Goal: Find specific page/section: Find specific page/section

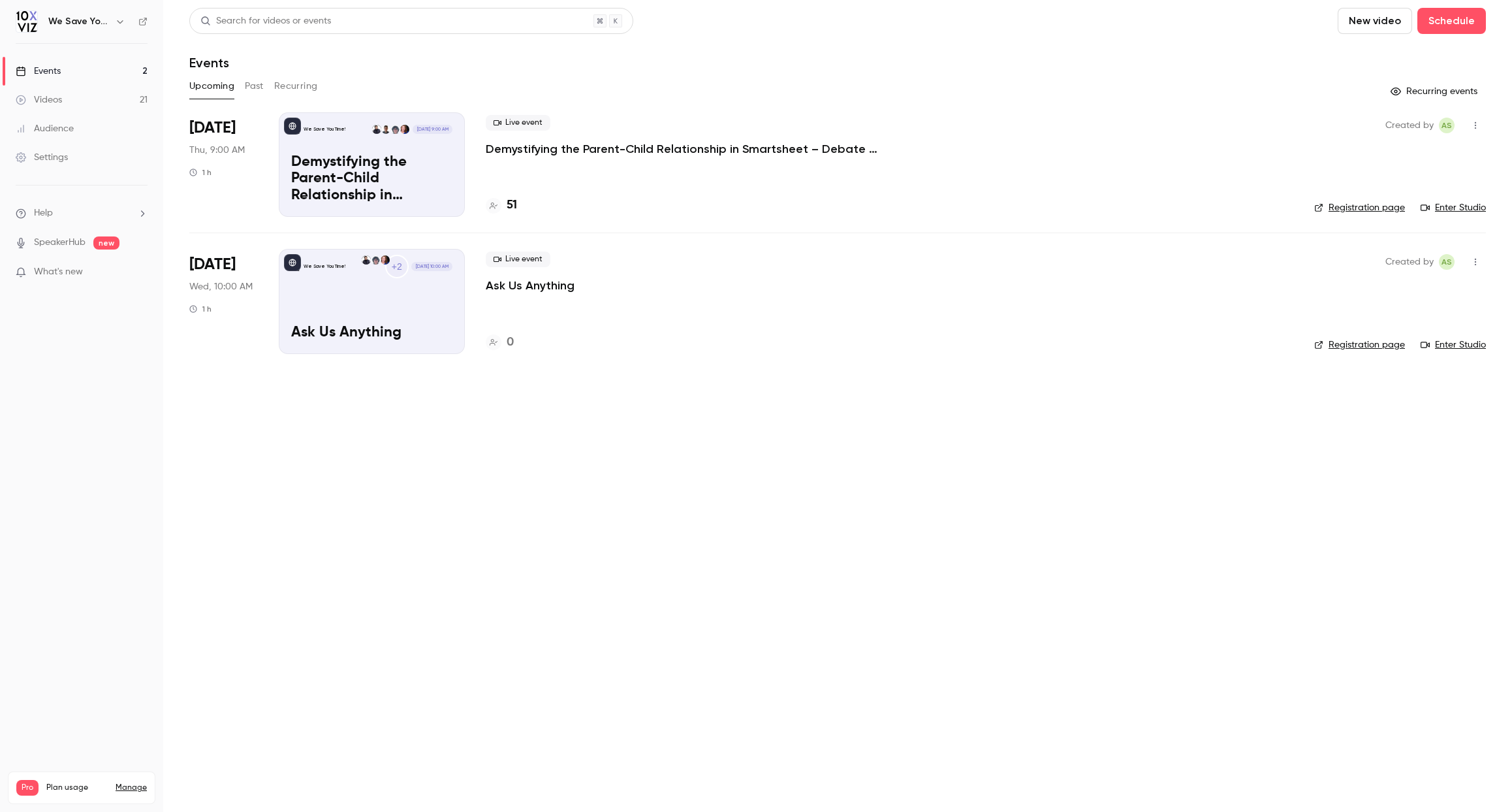
click at [48, 128] on div "Audience" at bounding box center [45, 128] width 58 height 13
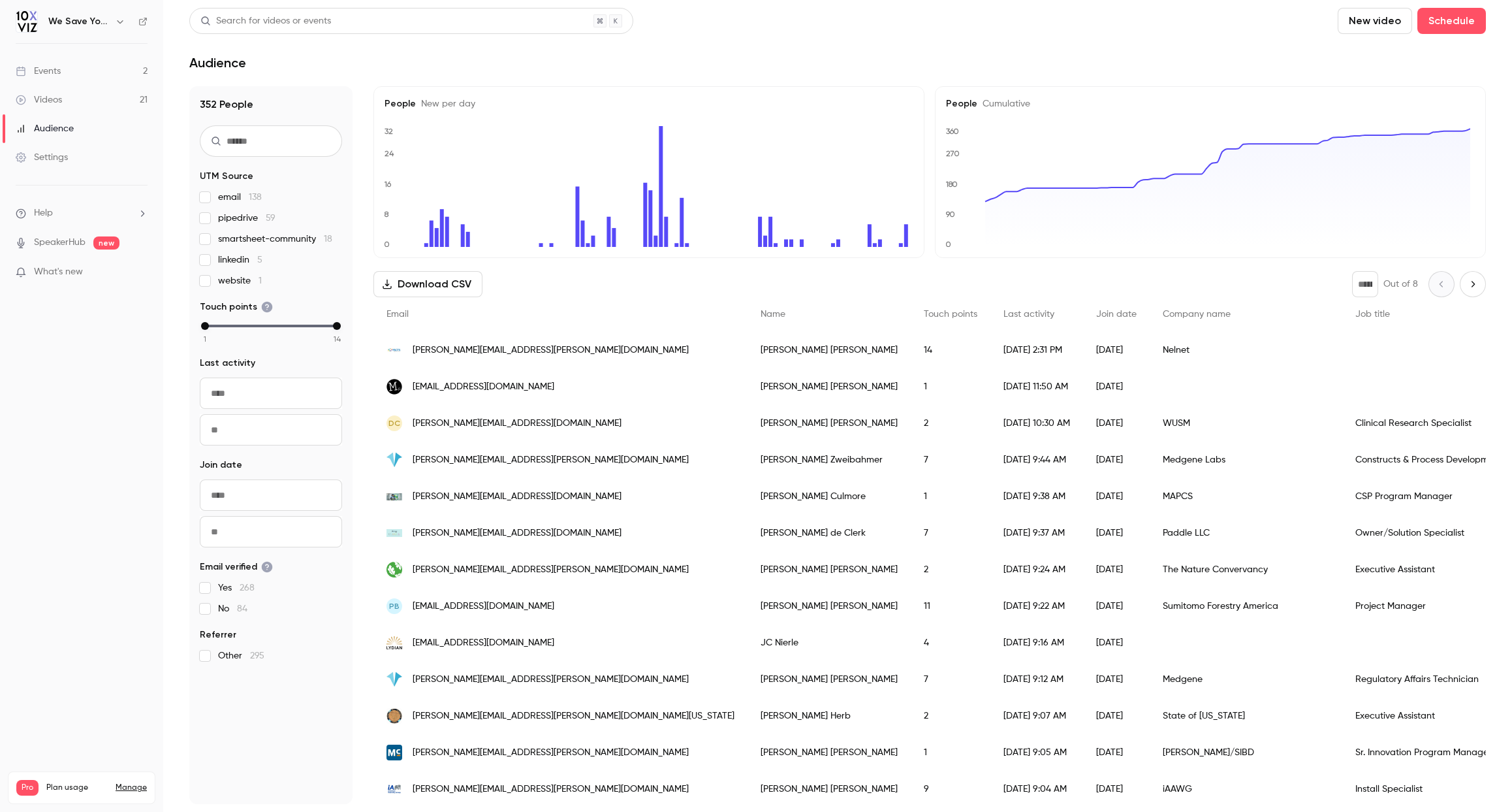
click at [257, 147] on input "text" at bounding box center [271, 140] width 142 height 32
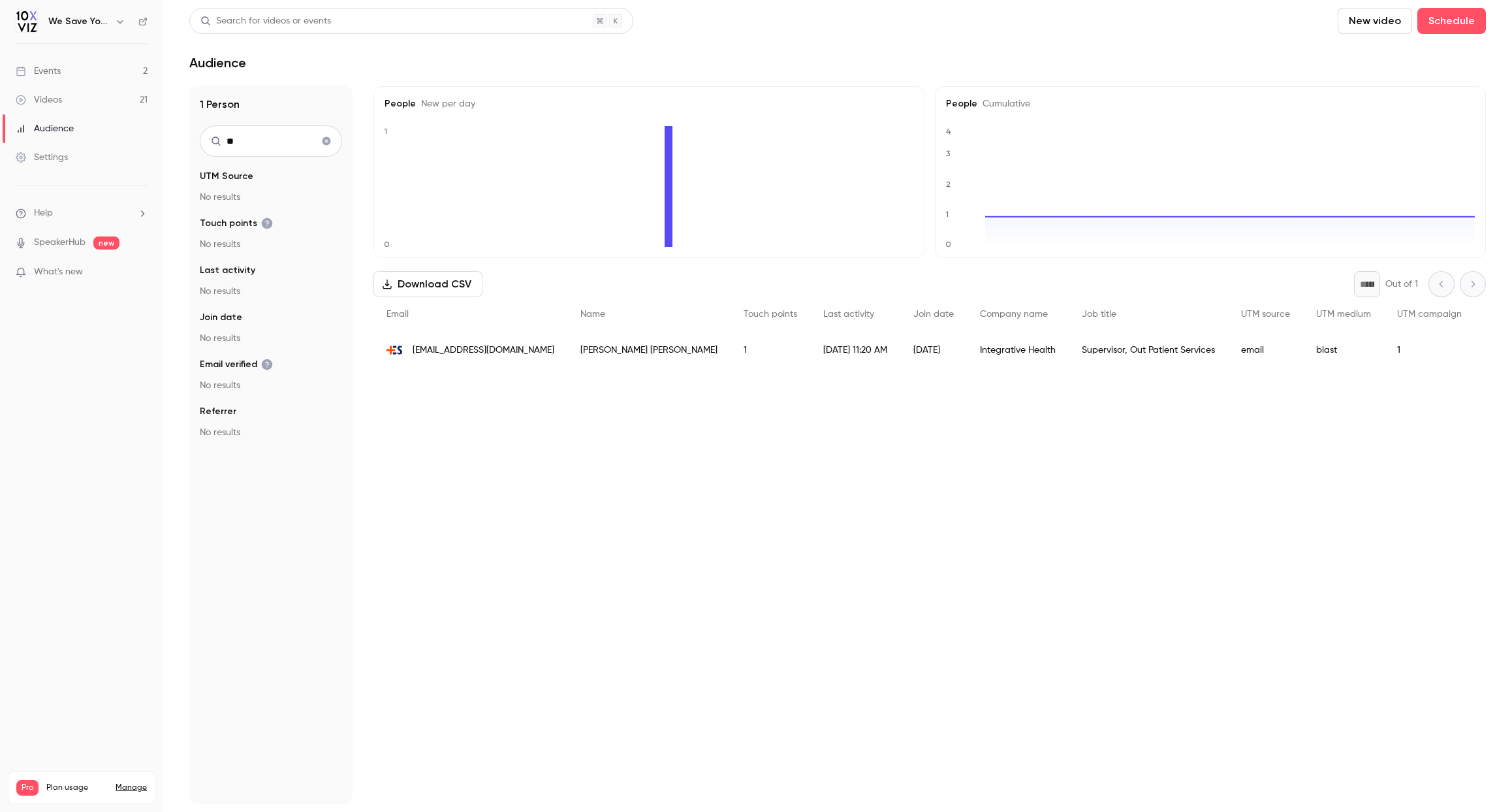
type input "*"
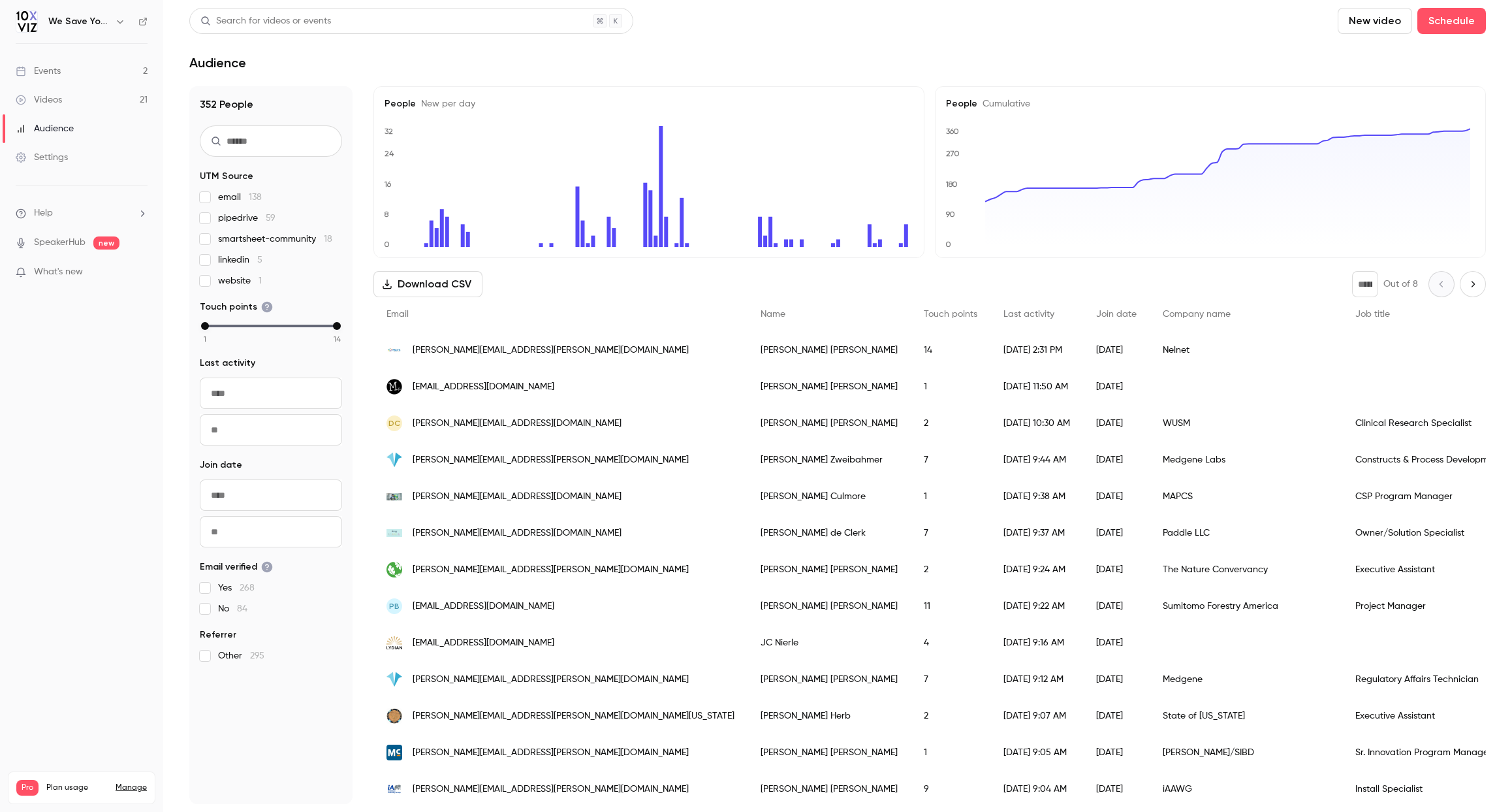
click at [253, 141] on input "text" at bounding box center [271, 140] width 142 height 32
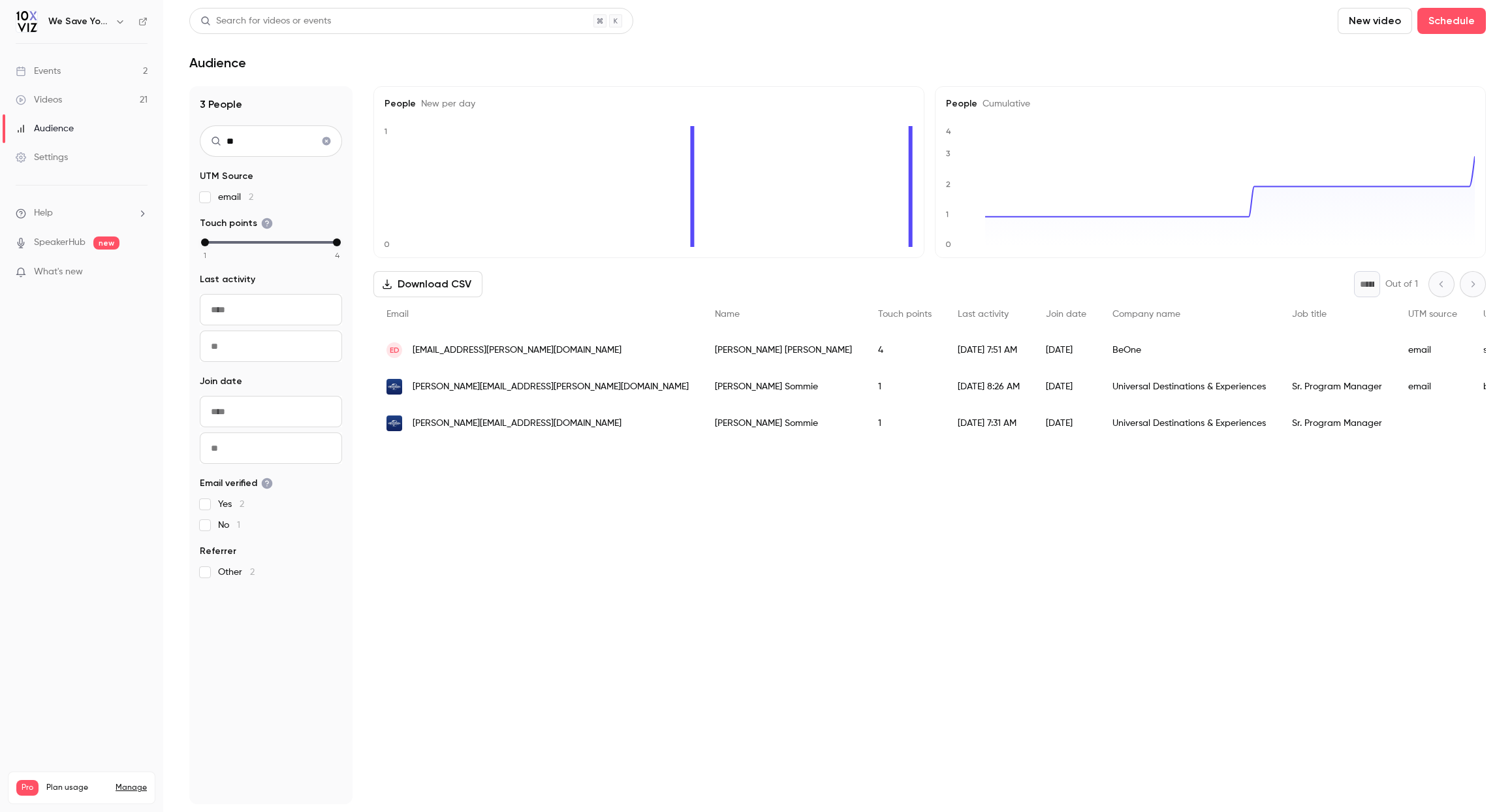
type input "*"
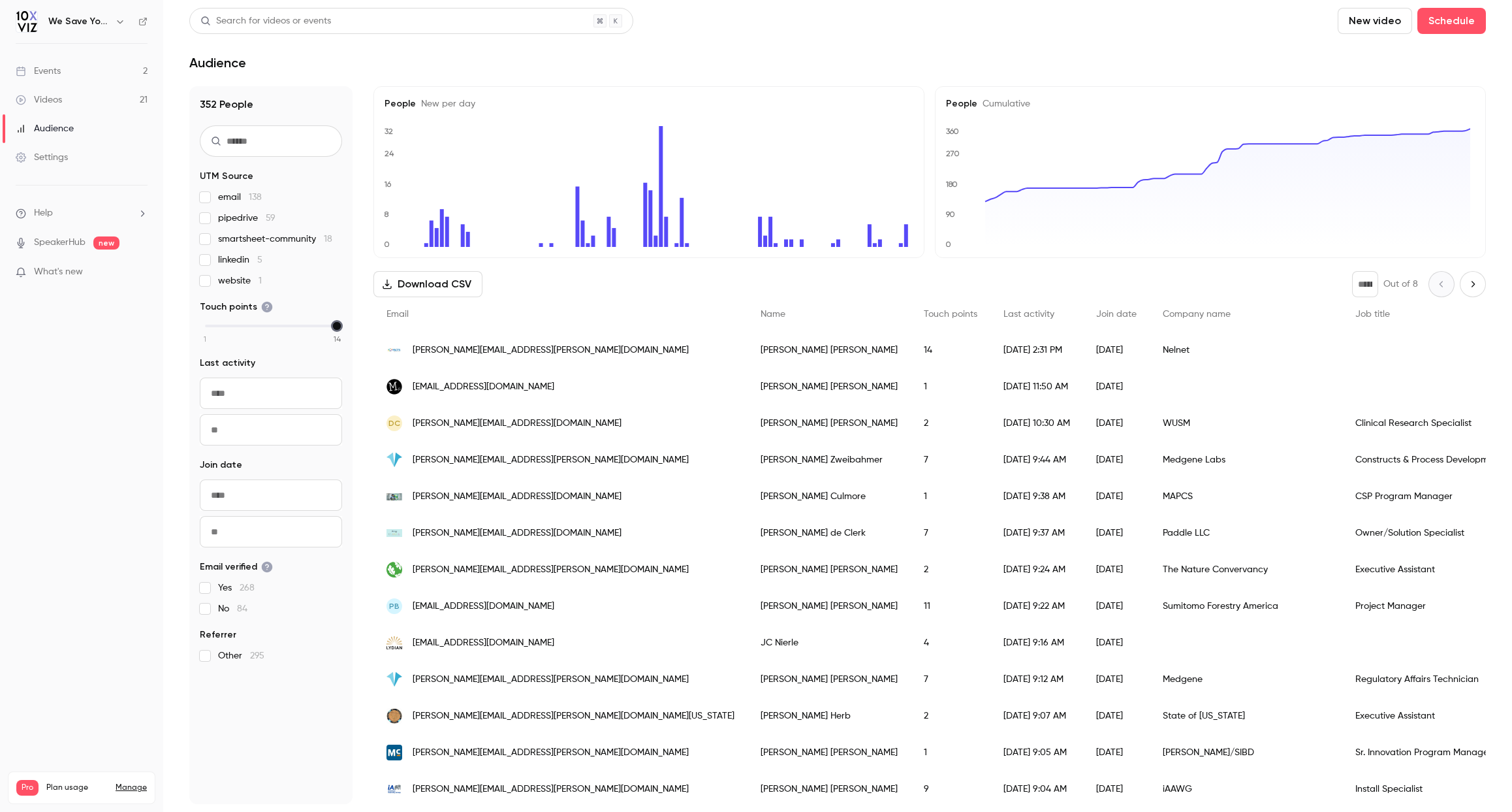
drag, startPoint x: 204, startPoint y: 329, endPoint x: 345, endPoint y: 328, distance: 141.0
click at [345, 328] on div "352 People UTM Source email 138 pipedrive 59 smartsheet-community 18 linkedin 5…" at bounding box center [271, 445] width 164 height 718
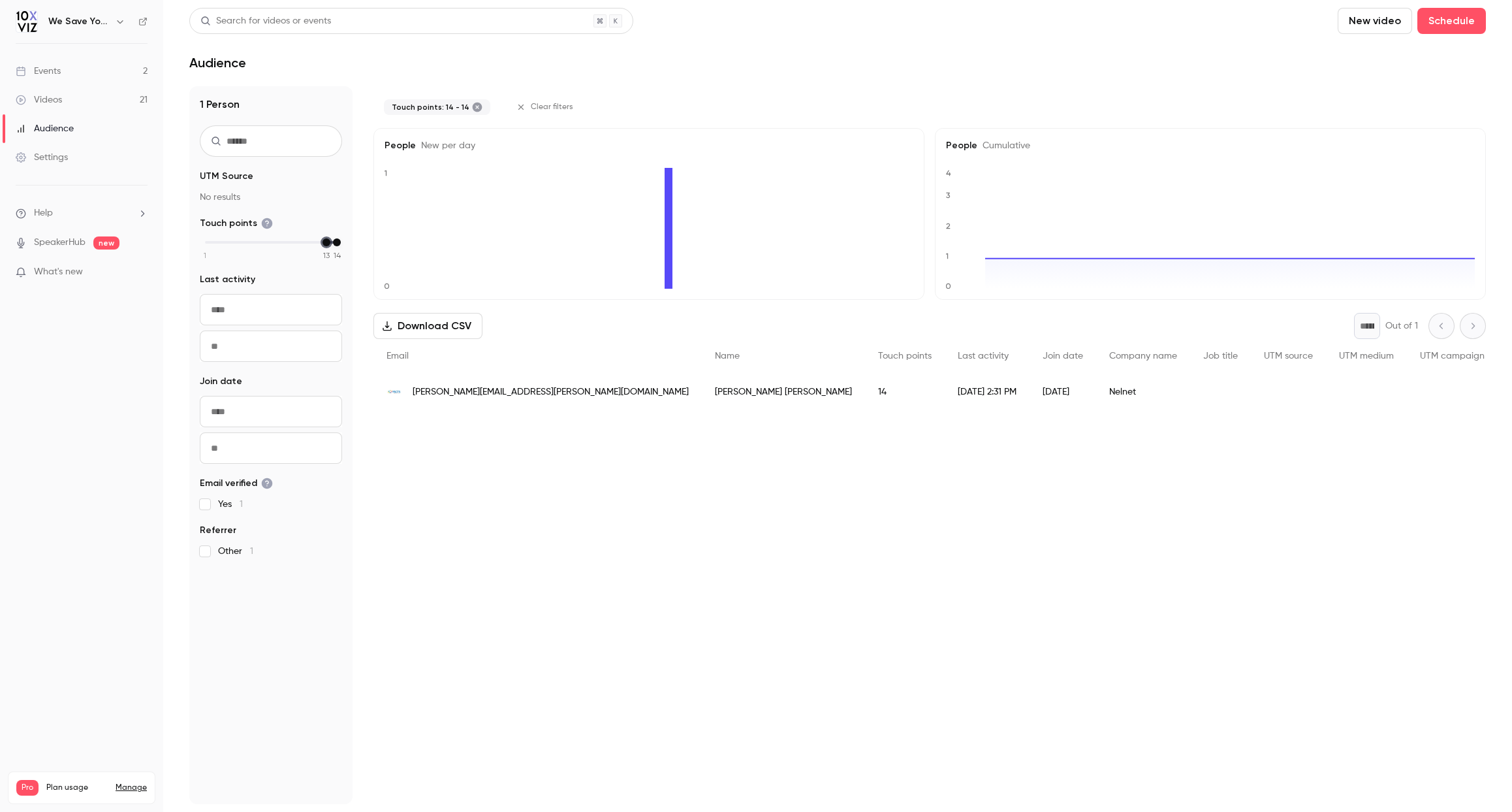
click at [329, 242] on div "1 2 3 4 5 6 7 8 9 10 11 12 13 14" at bounding box center [271, 242] width 132 height 9
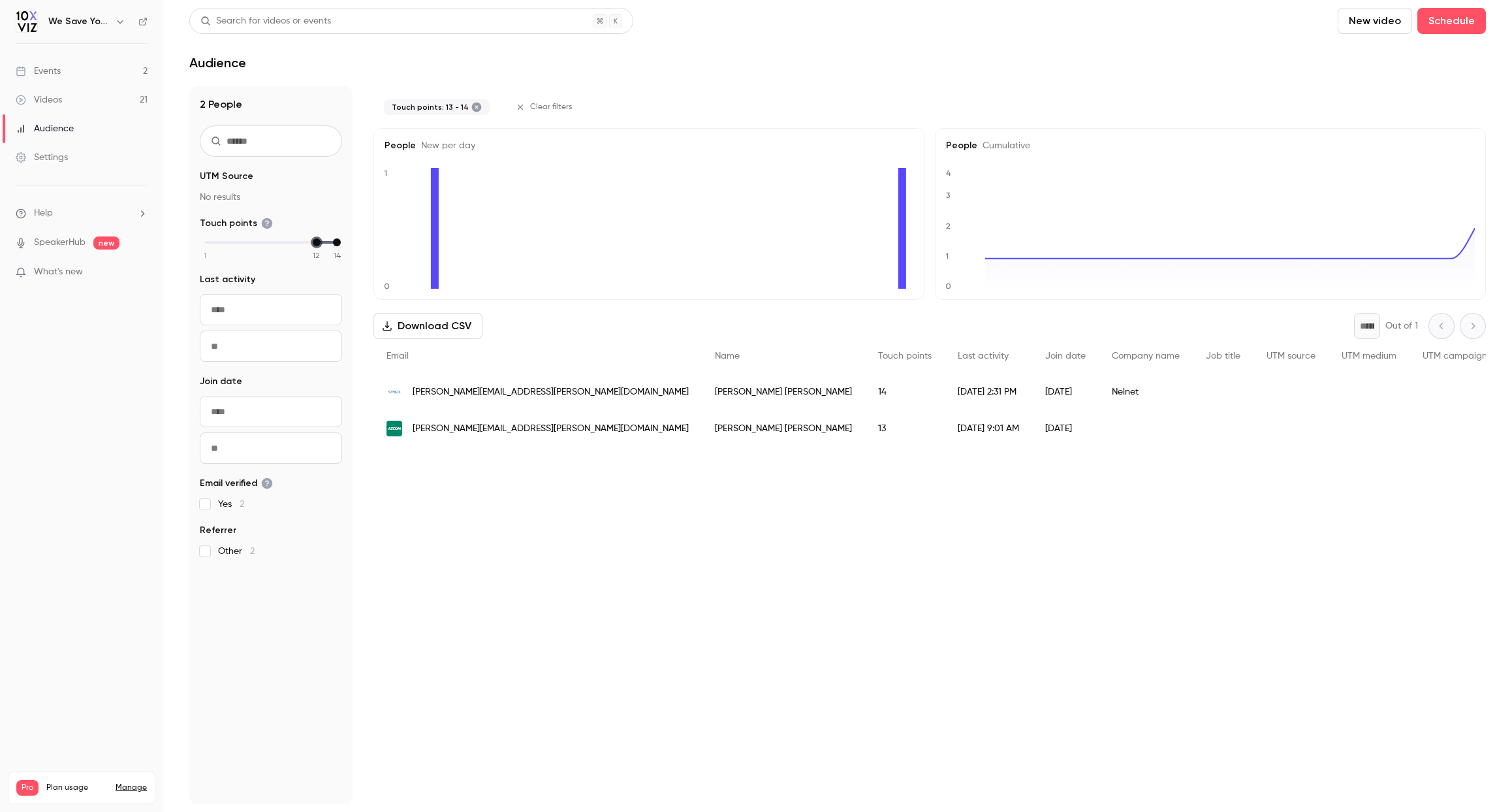
click at [320, 244] on div "1 2 3 4 5 6 7 8 9 10 11 12 13 14" at bounding box center [271, 242] width 132 height 9
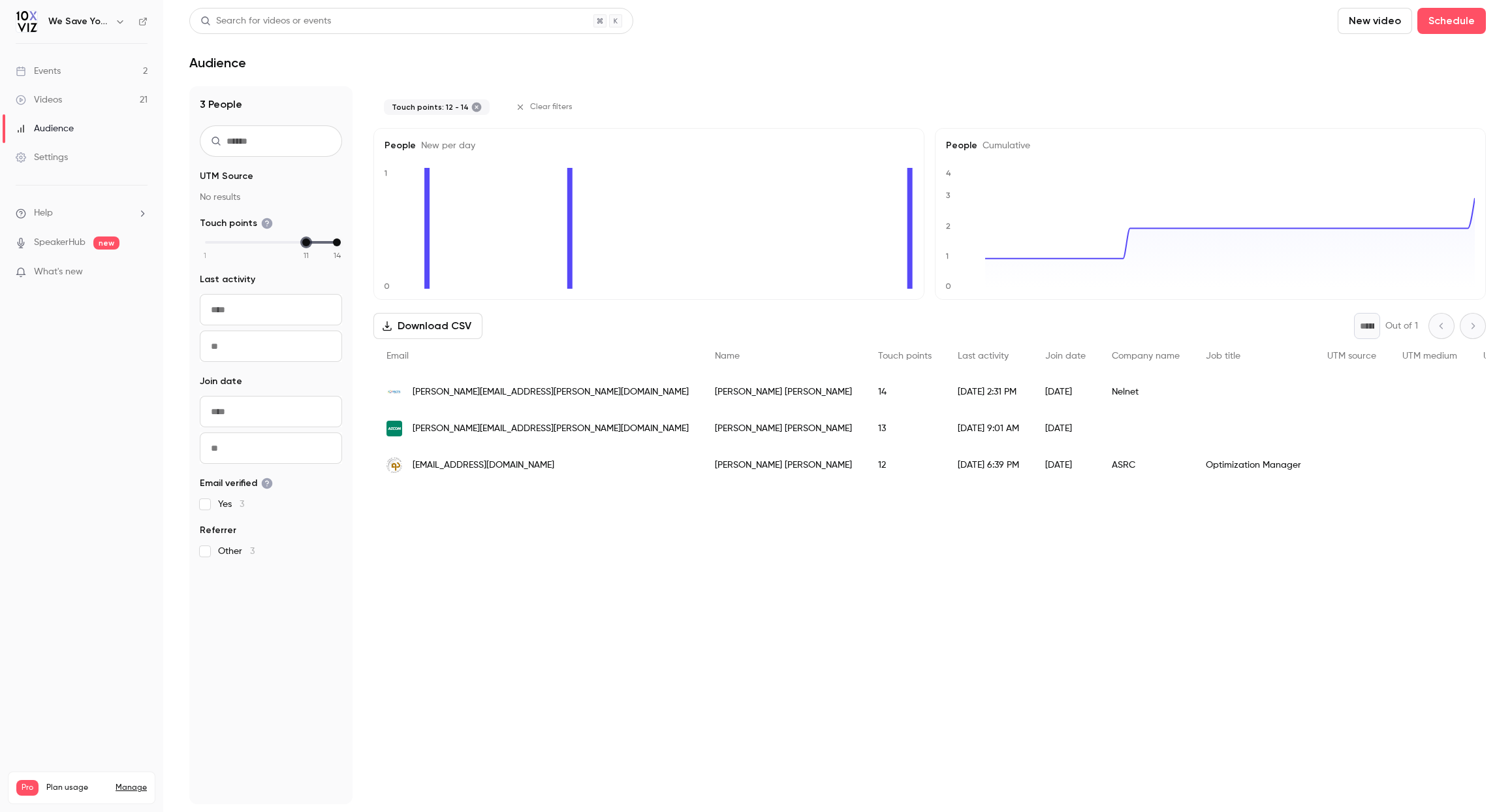
drag, startPoint x: 318, startPoint y: 244, endPoint x: 309, endPoint y: 243, distance: 9.1
click at [309, 243] on div "min" at bounding box center [306, 242] width 8 height 8
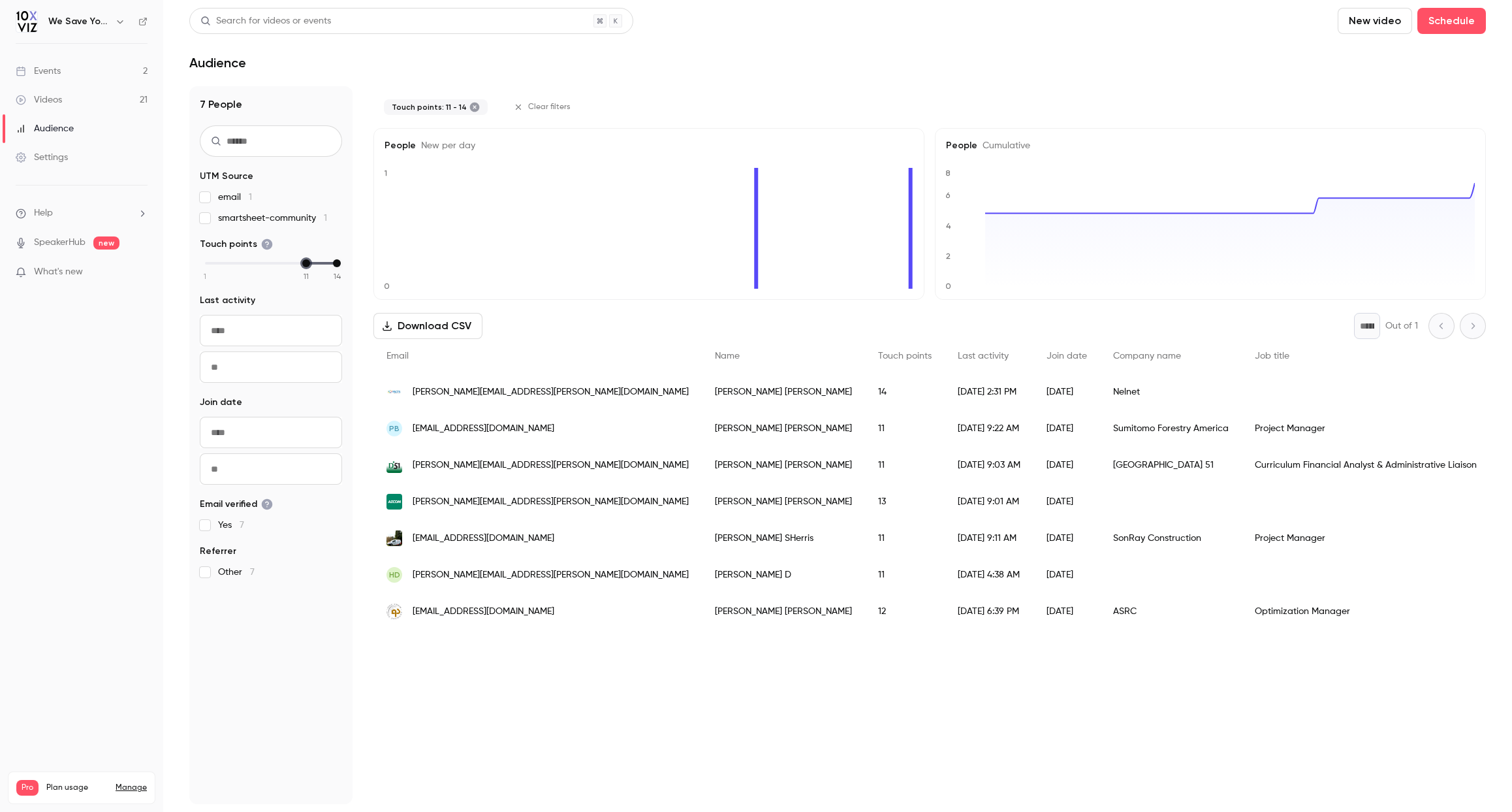
click at [447, 574] on span "[PERSON_NAME][EMAIL_ADDRESS][PERSON_NAME][DOMAIN_NAME]" at bounding box center [551, 576] width 277 height 14
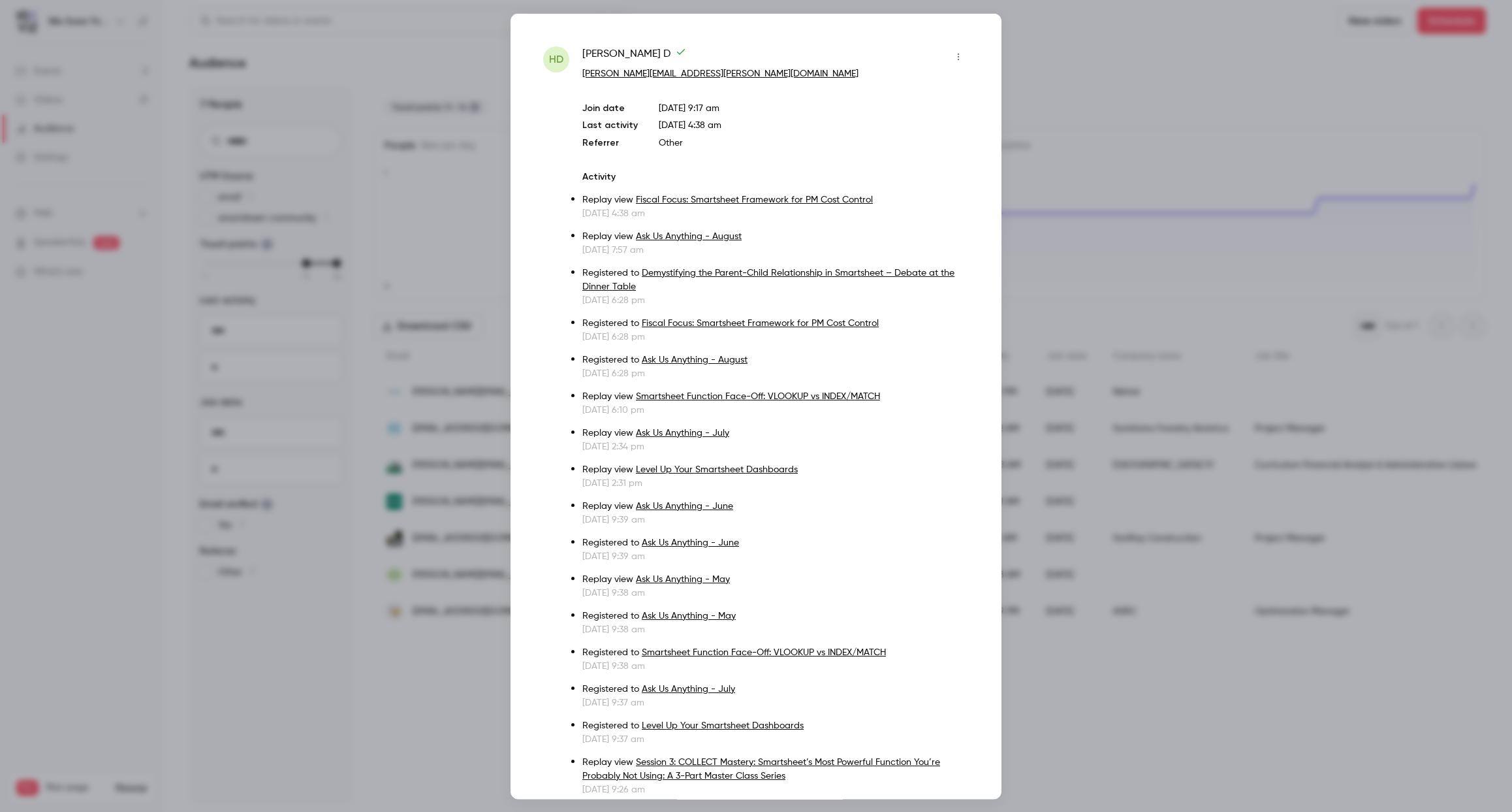
click at [412, 22] on div at bounding box center [756, 406] width 1512 height 812
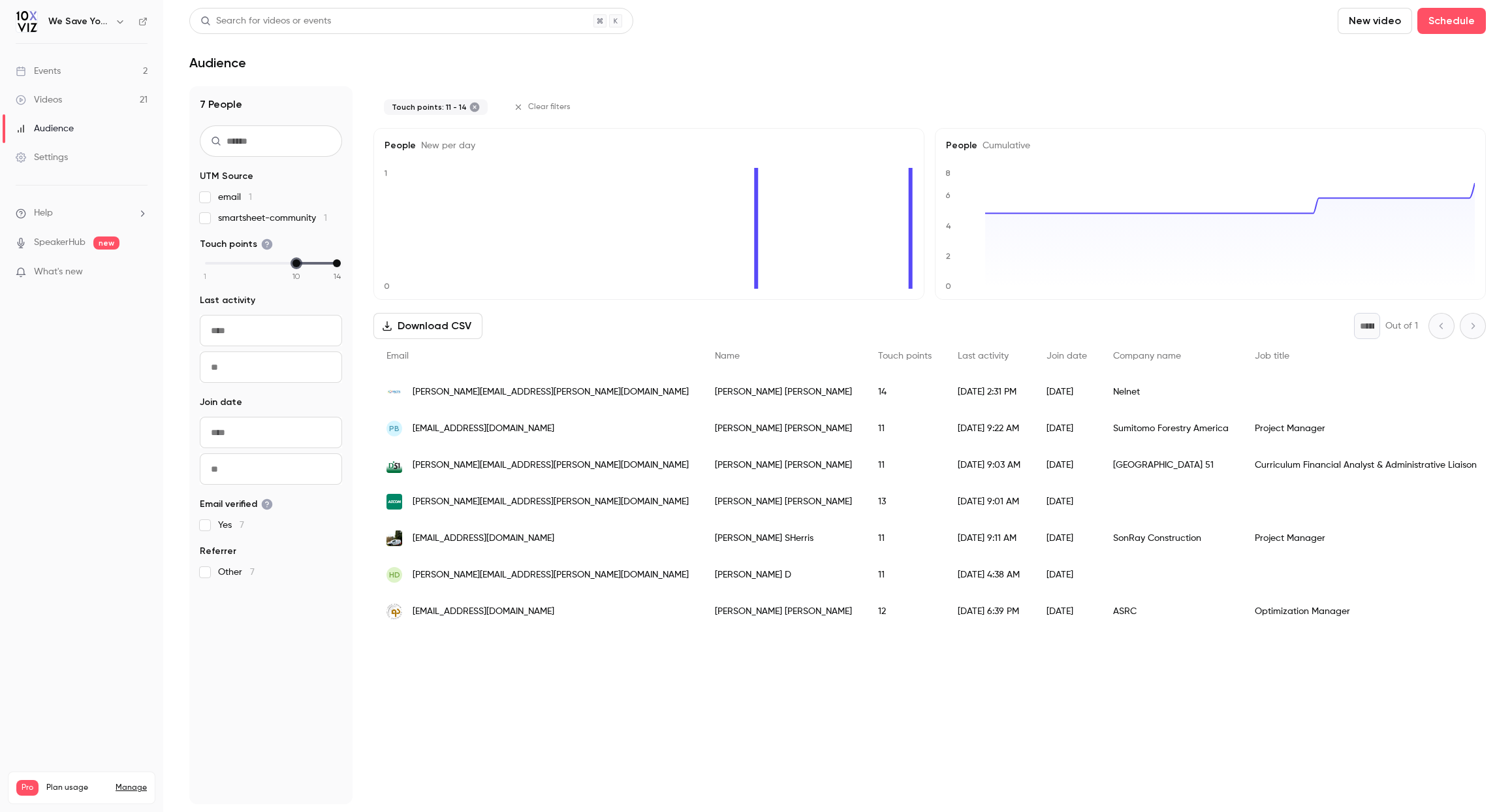
drag, startPoint x: 307, startPoint y: 265, endPoint x: 299, endPoint y: 264, distance: 8.1
click at [299, 264] on div "min" at bounding box center [296, 263] width 8 height 8
